Goal: Task Accomplishment & Management: Use online tool/utility

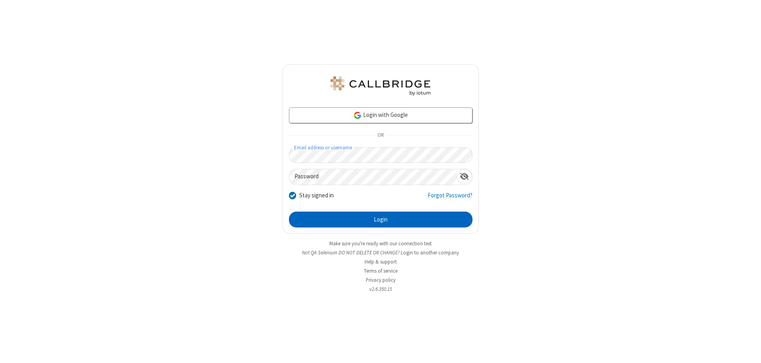
click at [380, 220] on button "Login" at bounding box center [381, 220] width 184 height 16
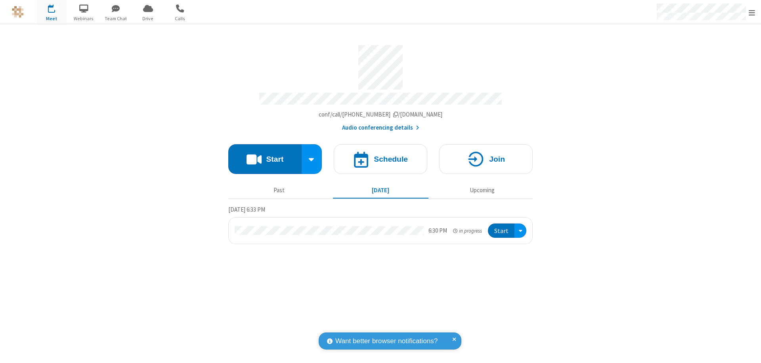
click at [265, 155] on button "Start" at bounding box center [264, 159] width 73 height 30
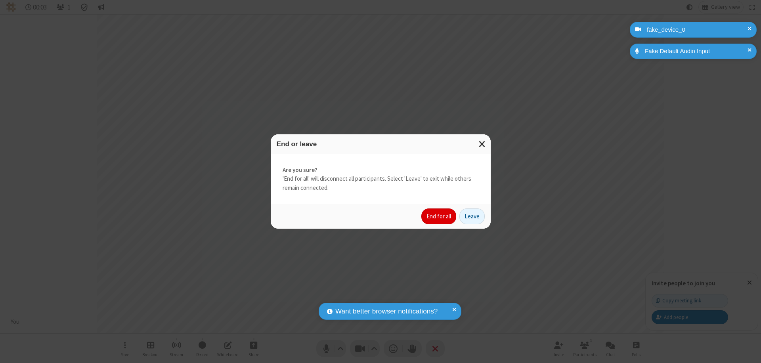
click at [439, 216] on button "End for all" at bounding box center [438, 216] width 35 height 16
